Goal: Navigation & Orientation: Understand site structure

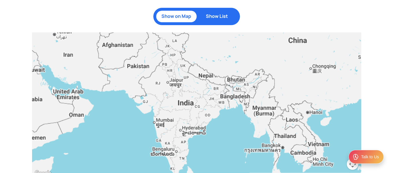
scroll to position [586, 0]
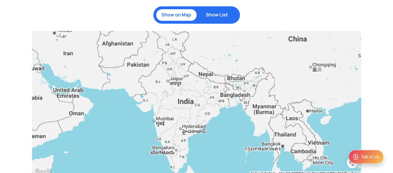
click at [209, 95] on div at bounding box center [196, 103] width 329 height 144
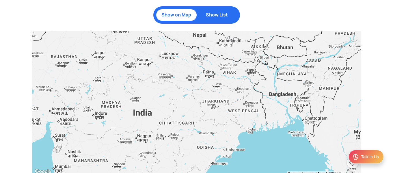
click at [209, 95] on div at bounding box center [196, 103] width 329 height 144
click at [230, 60] on div at bounding box center [196, 103] width 329 height 144
click at [217, 16] on p "Show List" at bounding box center [217, 15] width 35 height 6
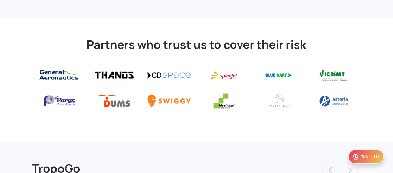
scroll to position [1943, 0]
click at [224, 70] on img at bounding box center [224, 75] width 46 height 17
drag, startPoint x: 225, startPoint y: 67, endPoint x: 180, endPoint y: 111, distance: 63.1
click at [178, 113] on div "Partners who trust us to cover their risk" at bounding box center [196, 80] width 393 height 124
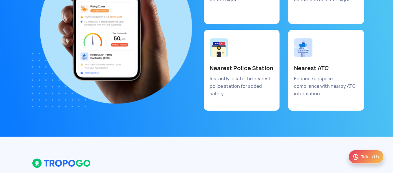
scroll to position [3011, 0]
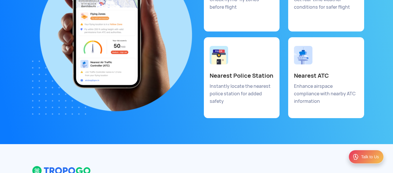
click at [237, 72] on p "Nearest Police Station" at bounding box center [245, 76] width 70 height 8
click at [251, 72] on p "Nearest Police Station" at bounding box center [245, 76] width 70 height 8
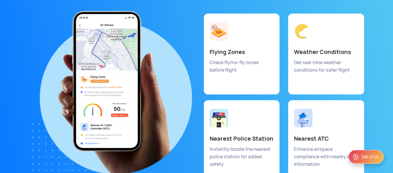
scroll to position [2925, 0]
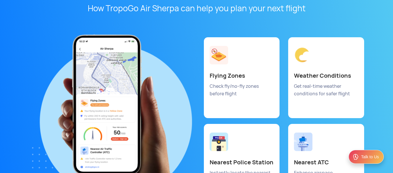
click at [143, 69] on img at bounding box center [112, 117] width 160 height 167
drag, startPoint x: 227, startPoint y: 52, endPoint x: 193, endPoint y: 56, distance: 34.3
click at [193, 56] on div "How TropoGo Air Sherpa can help you plan your next flight" at bounding box center [112, 117] width 169 height 167
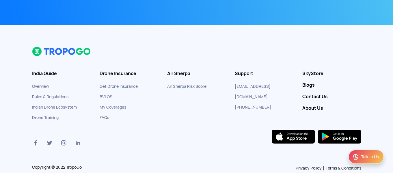
scroll to position [3132, 0]
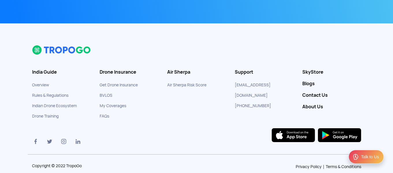
click at [208, 128] on div at bounding box center [281, 135] width 169 height 14
click at [207, 103] on section "India Guide Overview Rules & Regulations Indian Drone Ecosystem Drone Training …" at bounding box center [197, 99] width 338 height 109
